Goal: Task Accomplishment & Management: Manage account settings

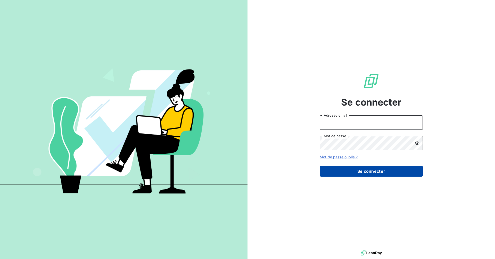
type input "[PERSON_NAME][EMAIL_ADDRESS][PERSON_NAME][DOMAIN_NAME]"
click at [363, 170] on button "Se connecter" at bounding box center [371, 171] width 103 height 11
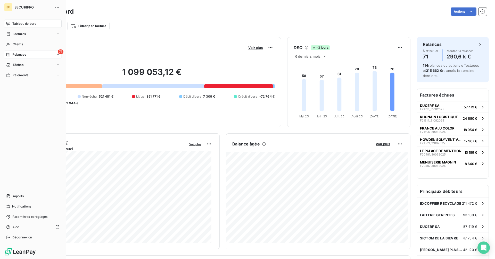
click at [26, 54] on span "Relances" at bounding box center [19, 54] width 14 height 5
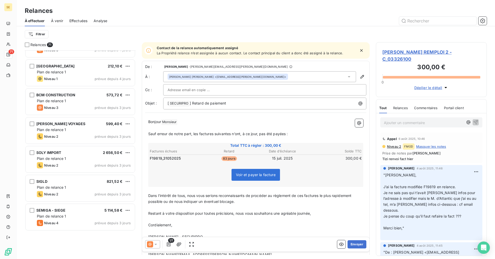
scroll to position [655, 0]
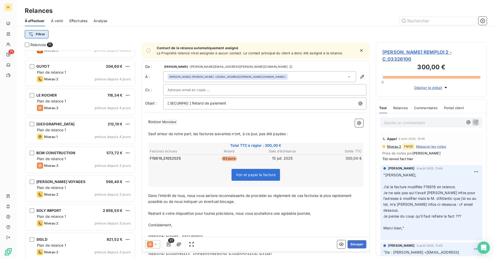
click at [39, 34] on html "SE 71 Relances À effectuer À venir Effectuées Analyse Filtrer Relances 71 LE MO…" at bounding box center [247, 129] width 495 height 259
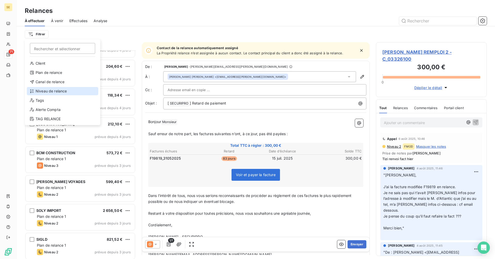
click at [43, 89] on div "Niveau de relance" at bounding box center [62, 91] width 71 height 8
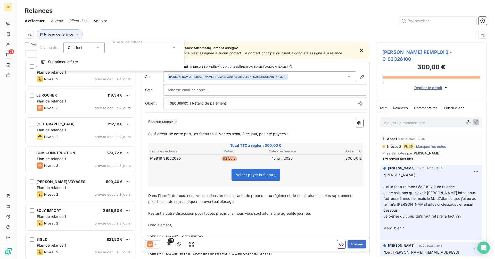
click at [126, 41] on div "Niveau de relance Contient is Niveau de relance Supprimer le filtre" at bounding box center [110, 54] width 147 height 31
click at [125, 45] on div at bounding box center [144, 47] width 74 height 11
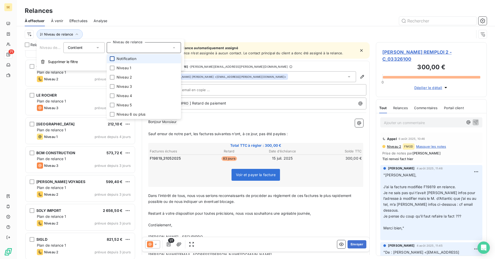
click at [112, 60] on div at bounding box center [112, 58] width 5 height 5
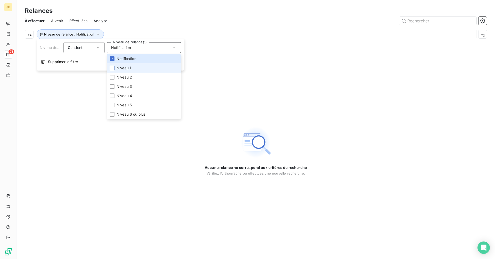
click at [112, 68] on div at bounding box center [112, 68] width 5 height 5
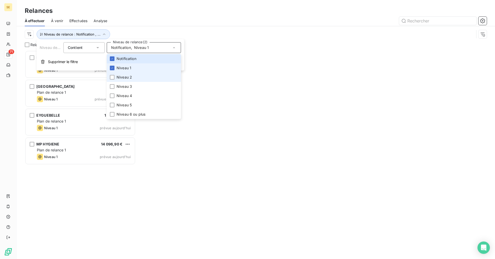
scroll to position [205, 107]
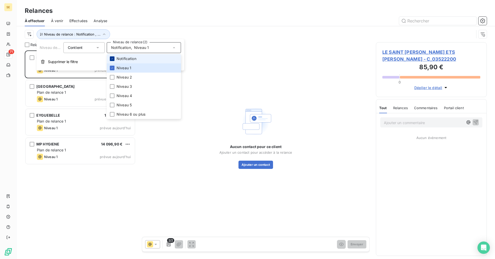
click at [111, 59] on icon at bounding box center [112, 58] width 3 height 3
click at [114, 68] on li "Niveau 1" at bounding box center [144, 67] width 74 height 9
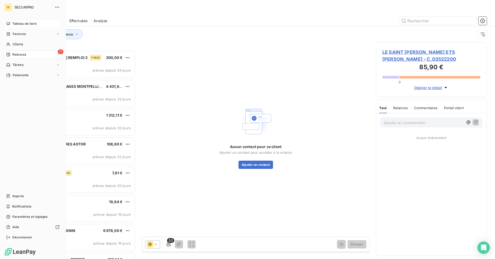
click at [11, 23] on div "Tableau de bord" at bounding box center [32, 24] width 57 height 8
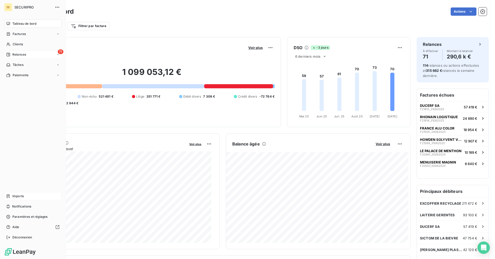
click at [26, 196] on div "Imports" at bounding box center [32, 196] width 57 height 8
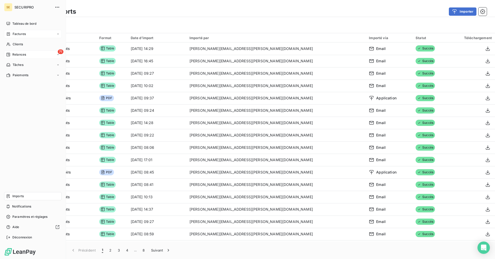
click at [17, 33] on span "Factures" at bounding box center [19, 34] width 13 height 5
click at [11, 34] on div "Factures" at bounding box center [16, 34] width 20 height 5
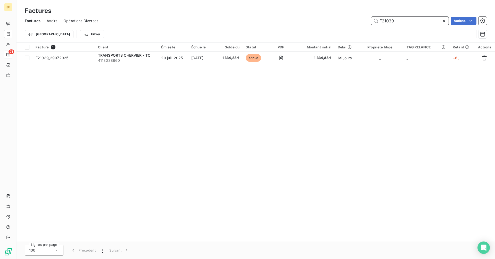
click at [406, 21] on input "F21039" at bounding box center [409, 21] width 77 height 8
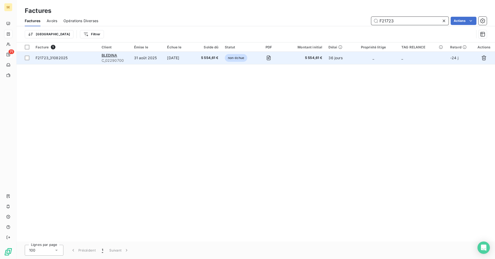
type input "F21723"
click at [181, 58] on td "[DATE]" at bounding box center [179, 58] width 31 height 12
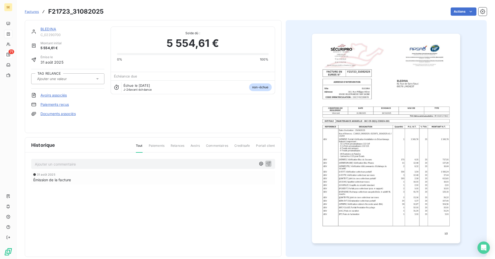
click at [75, 79] on input "text" at bounding box center [63, 79] width 52 height 5
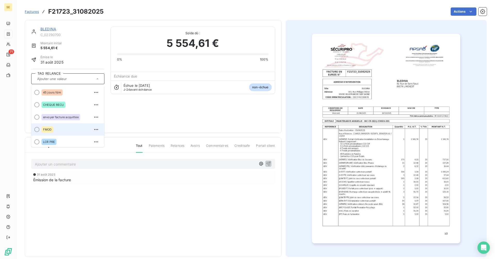
click at [51, 128] on span "FMOD" at bounding box center [47, 129] width 9 height 3
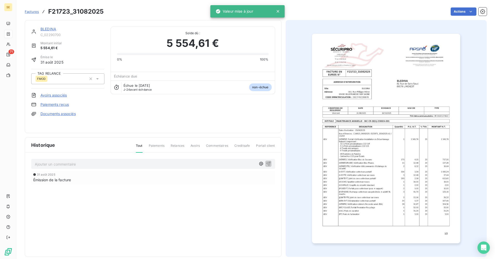
click at [64, 167] on p "Ajouter un commentaire ﻿" at bounding box center [145, 164] width 221 height 6
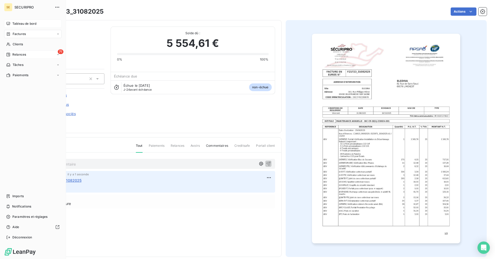
click at [17, 25] on span "Tableau de bord" at bounding box center [24, 23] width 24 height 5
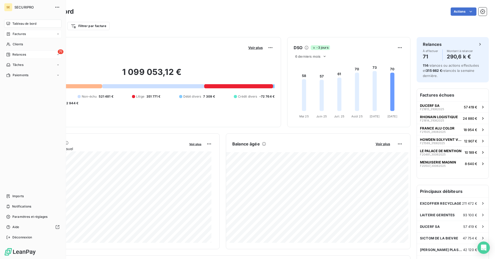
click at [21, 36] on span "Factures" at bounding box center [19, 34] width 13 height 5
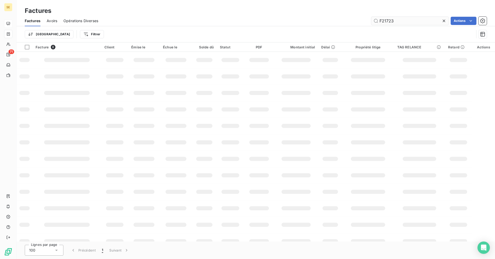
click at [410, 21] on input "F21723" at bounding box center [409, 21] width 77 height 8
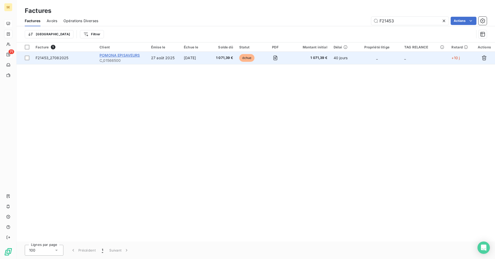
type input "F21453"
click at [132, 57] on span "POMONA EPISAVEURS" at bounding box center [119, 55] width 40 height 4
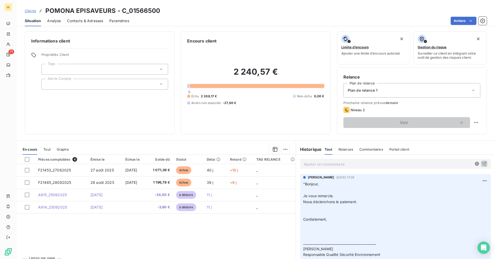
click at [340, 164] on p "Ajouter un commentaire ﻿" at bounding box center [388, 164] width 168 height 6
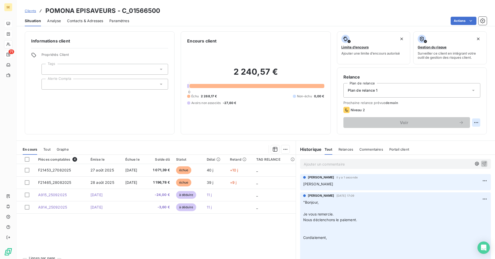
click at [472, 123] on html "SE 71 Clients POMONA EPISAVEURS - C_01566500 Situation Analyse Contacts & Adres…" at bounding box center [247, 129] width 495 height 259
click at [466, 136] on div "Replanifier cette action" at bounding box center [451, 134] width 46 height 8
select select "9"
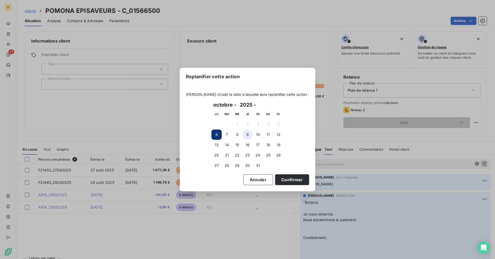
click at [248, 135] on button "9" at bounding box center [247, 135] width 10 height 10
click at [289, 181] on button "Confirmer" at bounding box center [292, 179] width 34 height 11
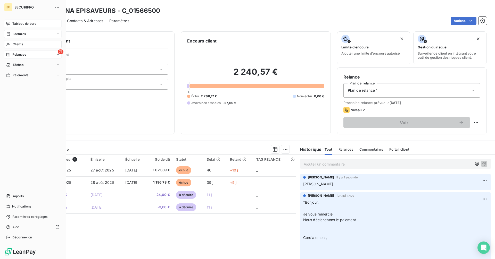
click at [6, 54] on icon at bounding box center [8, 55] width 4 height 4
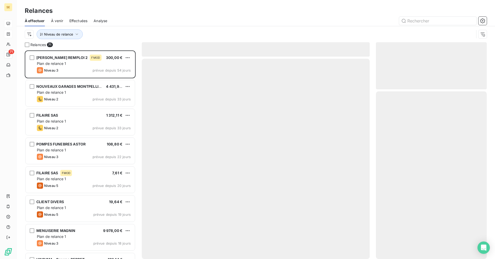
scroll to position [205, 107]
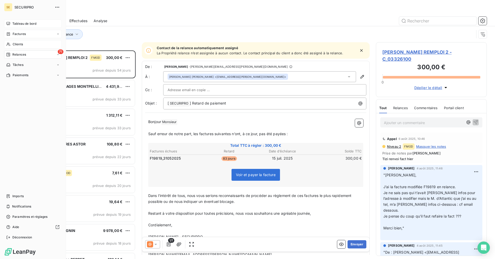
click at [12, 46] on div "Clients" at bounding box center [32, 44] width 57 height 8
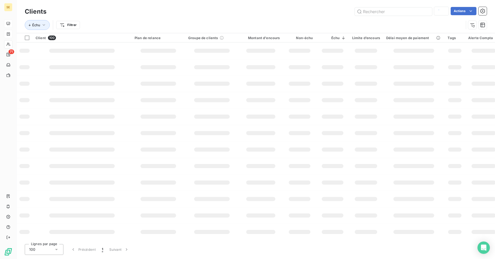
type input "odys"
click at [379, 12] on input "text" at bounding box center [393, 11] width 77 height 8
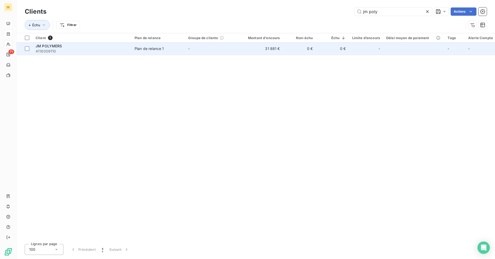
type input "jm poly"
click at [280, 47] on td "31 881 €" at bounding box center [261, 49] width 44 height 12
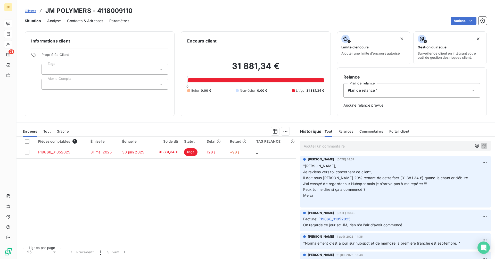
click at [333, 142] on div "Ajouter un commentaire ﻿" at bounding box center [395, 146] width 191 height 10
click at [331, 146] on p "Ajouter un commentaire ﻿" at bounding box center [388, 146] width 168 height 6
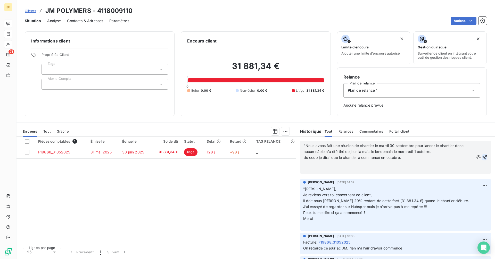
click at [482, 156] on icon "button" at bounding box center [484, 157] width 5 height 5
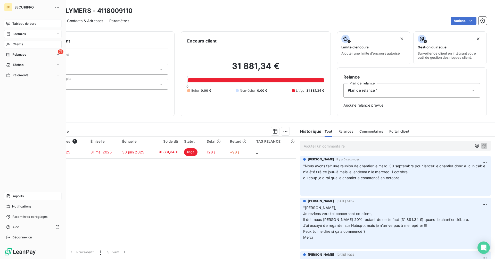
click at [15, 198] on span "Imports" at bounding box center [17, 196] width 11 height 5
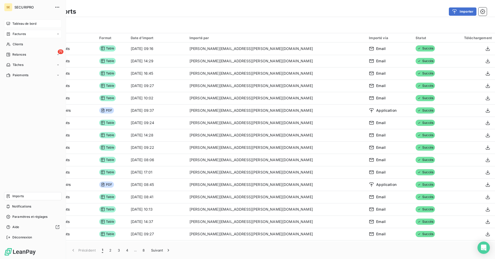
click at [7, 22] on icon at bounding box center [8, 23] width 4 height 3
